Goal: Task Accomplishment & Management: Complete application form

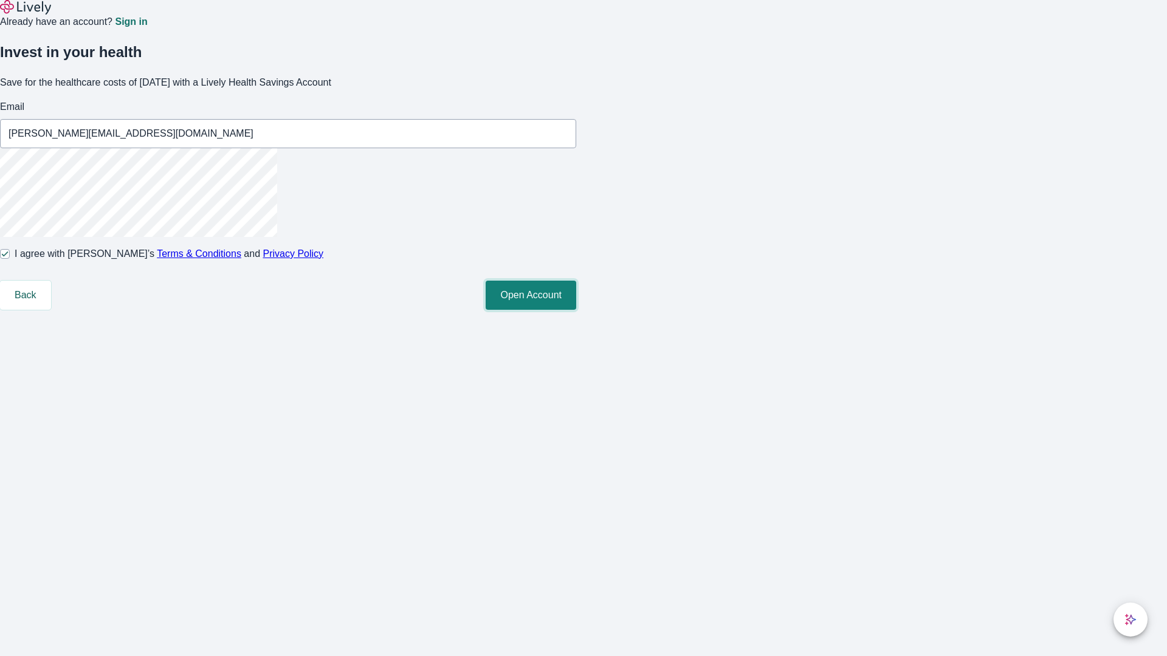
click at [576, 310] on button "Open Account" at bounding box center [530, 295] width 91 height 29
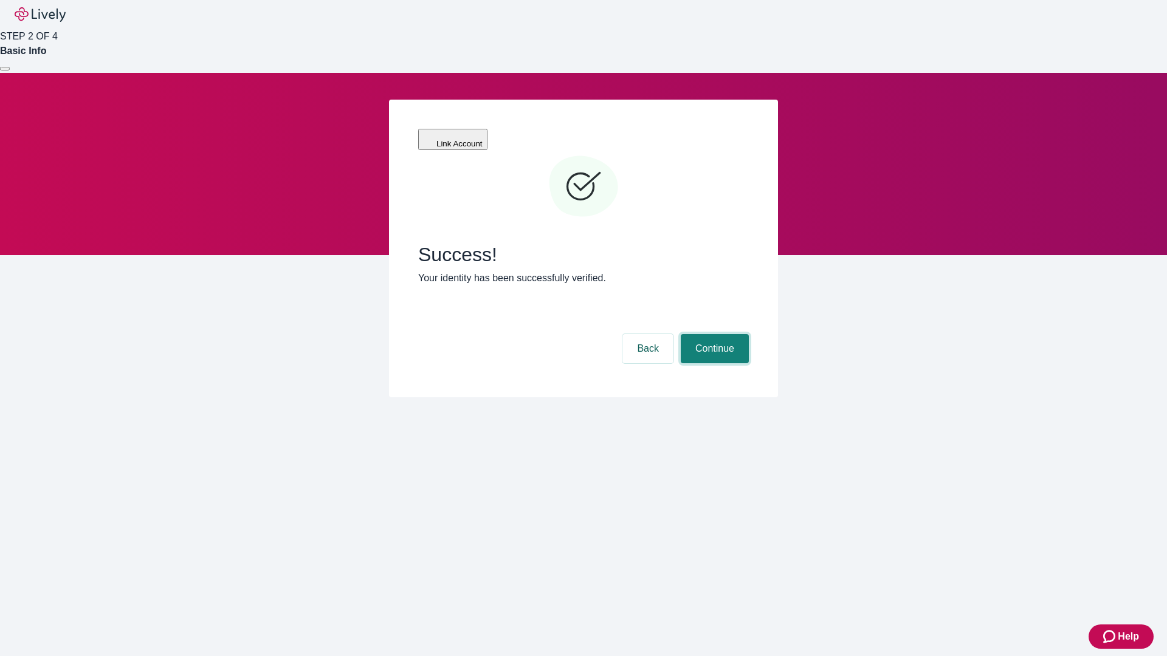
click at [713, 334] on button "Continue" at bounding box center [714, 348] width 68 height 29
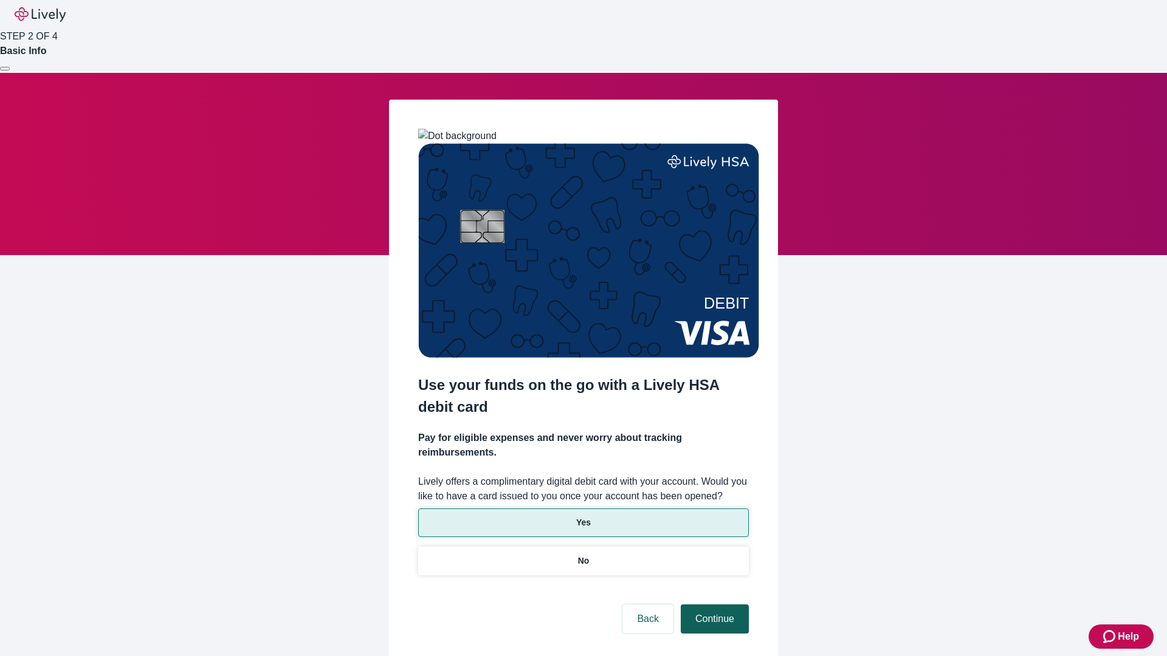
click at [583, 516] on p "Yes" at bounding box center [583, 522] width 15 height 13
click at [713, 605] on button "Continue" at bounding box center [714, 619] width 68 height 29
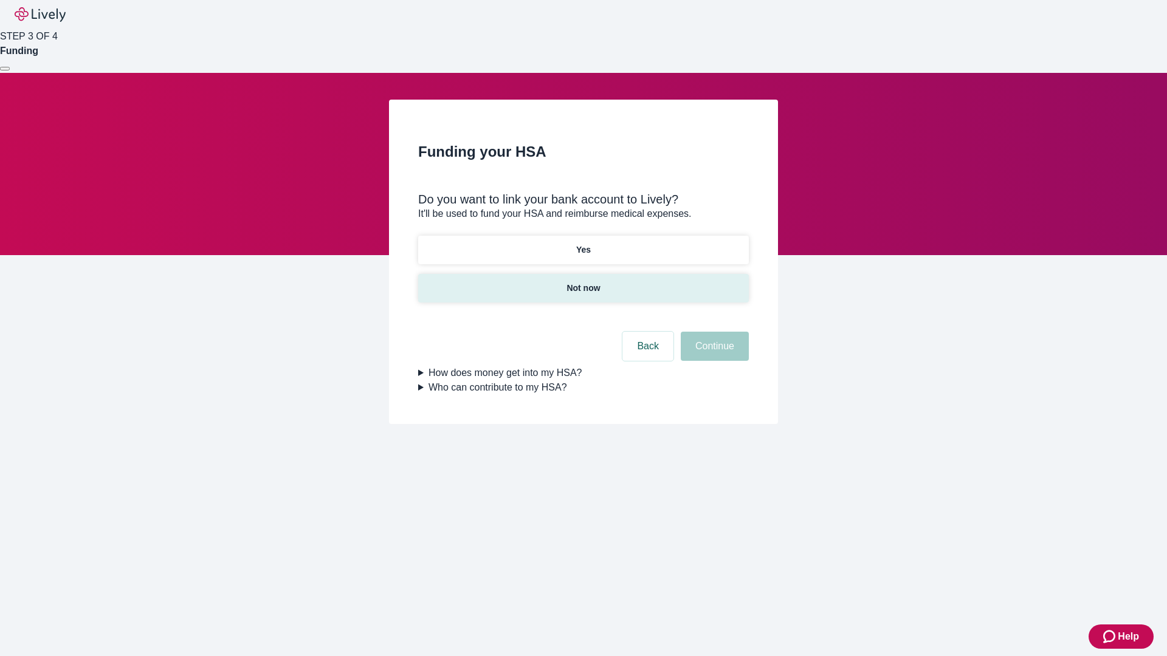
click at [583, 282] on p "Not now" at bounding box center [582, 288] width 33 height 13
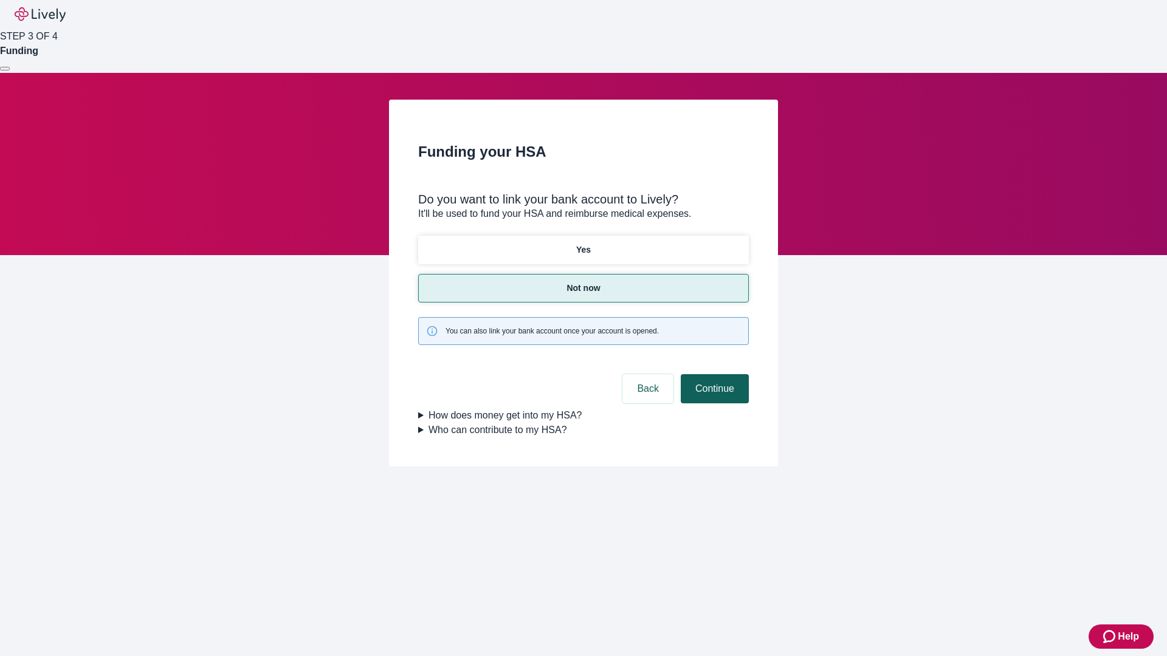
click at [713, 374] on button "Continue" at bounding box center [714, 388] width 68 height 29
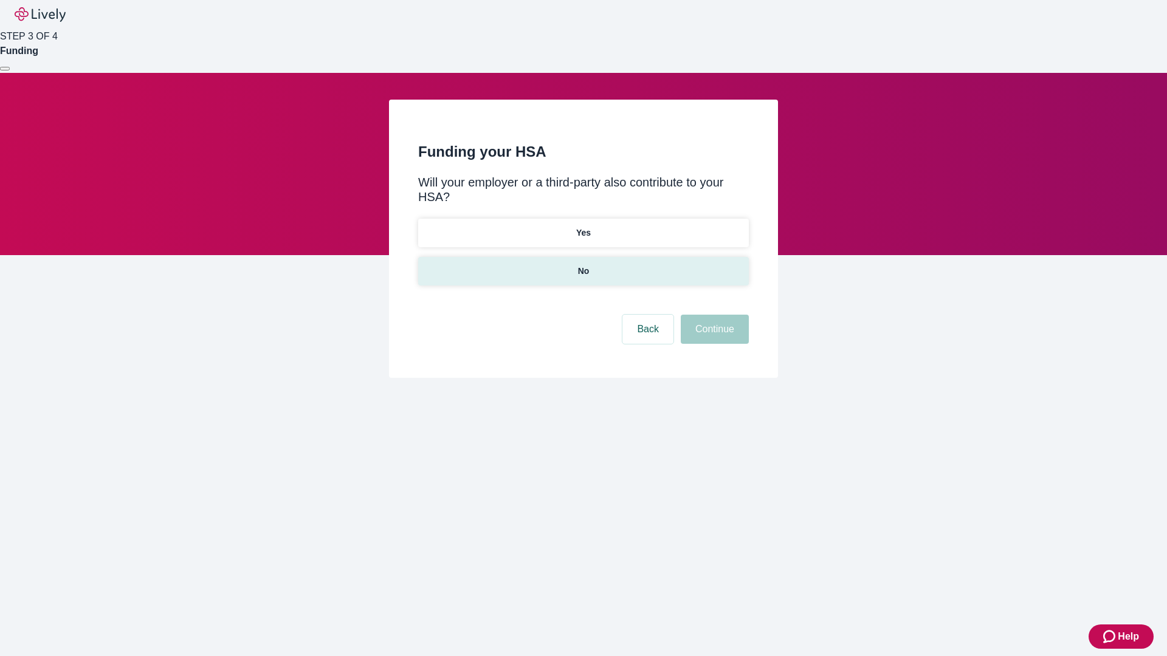
click at [583, 265] on p "No" at bounding box center [584, 271] width 12 height 13
click at [713, 315] on button "Continue" at bounding box center [714, 329] width 68 height 29
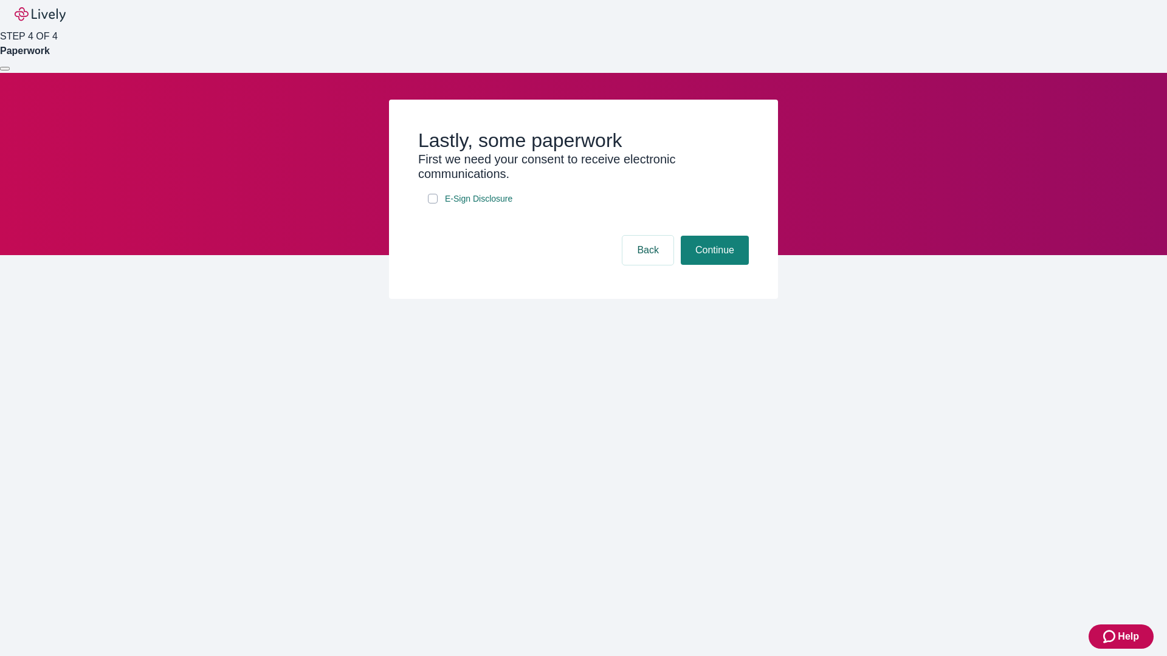
click at [433, 204] on input "E-Sign Disclosure" at bounding box center [433, 199] width 10 height 10
checkbox input "true"
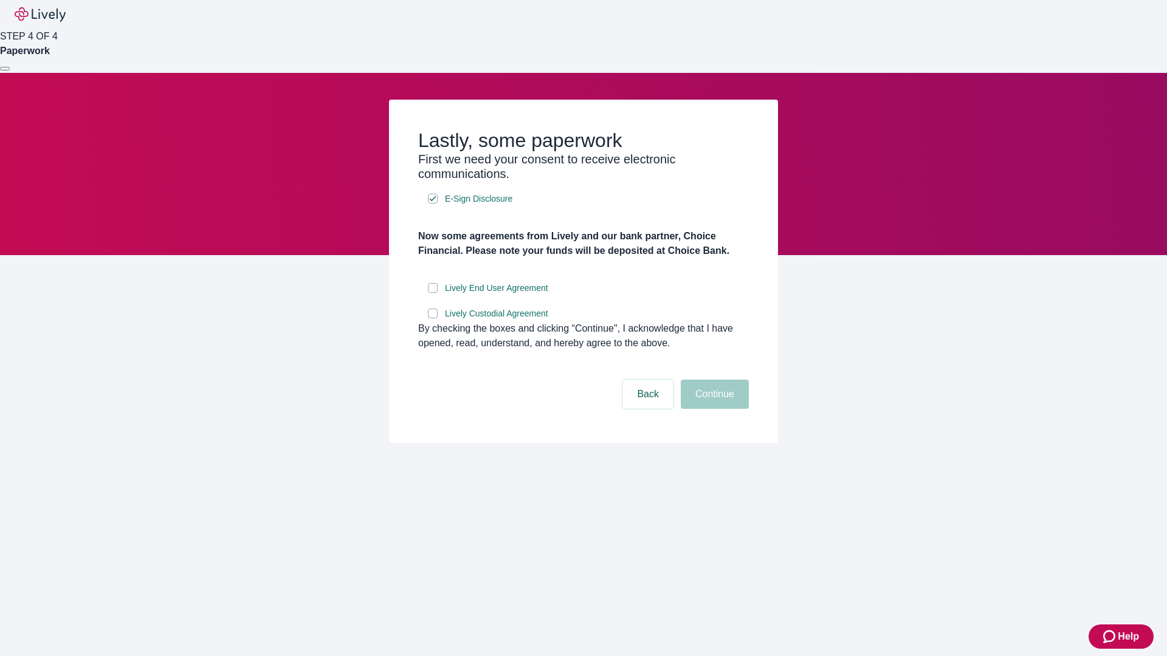
click at [433, 293] on input "Lively End User Agreement" at bounding box center [433, 288] width 10 height 10
checkbox input "true"
click at [433, 318] on input "Lively Custodial Agreement" at bounding box center [433, 314] width 10 height 10
checkbox input "true"
click at [713, 409] on button "Continue" at bounding box center [714, 394] width 68 height 29
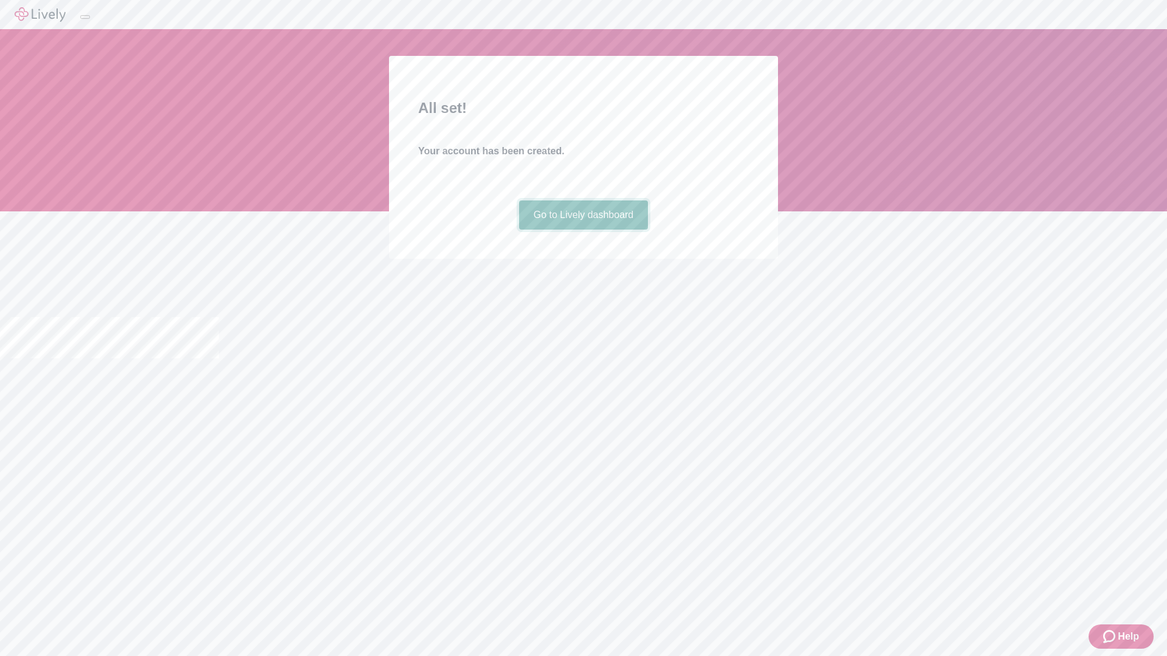
click at [583, 230] on link "Go to Lively dashboard" at bounding box center [583, 214] width 129 height 29
